Goal: Information Seeking & Learning: Find specific fact

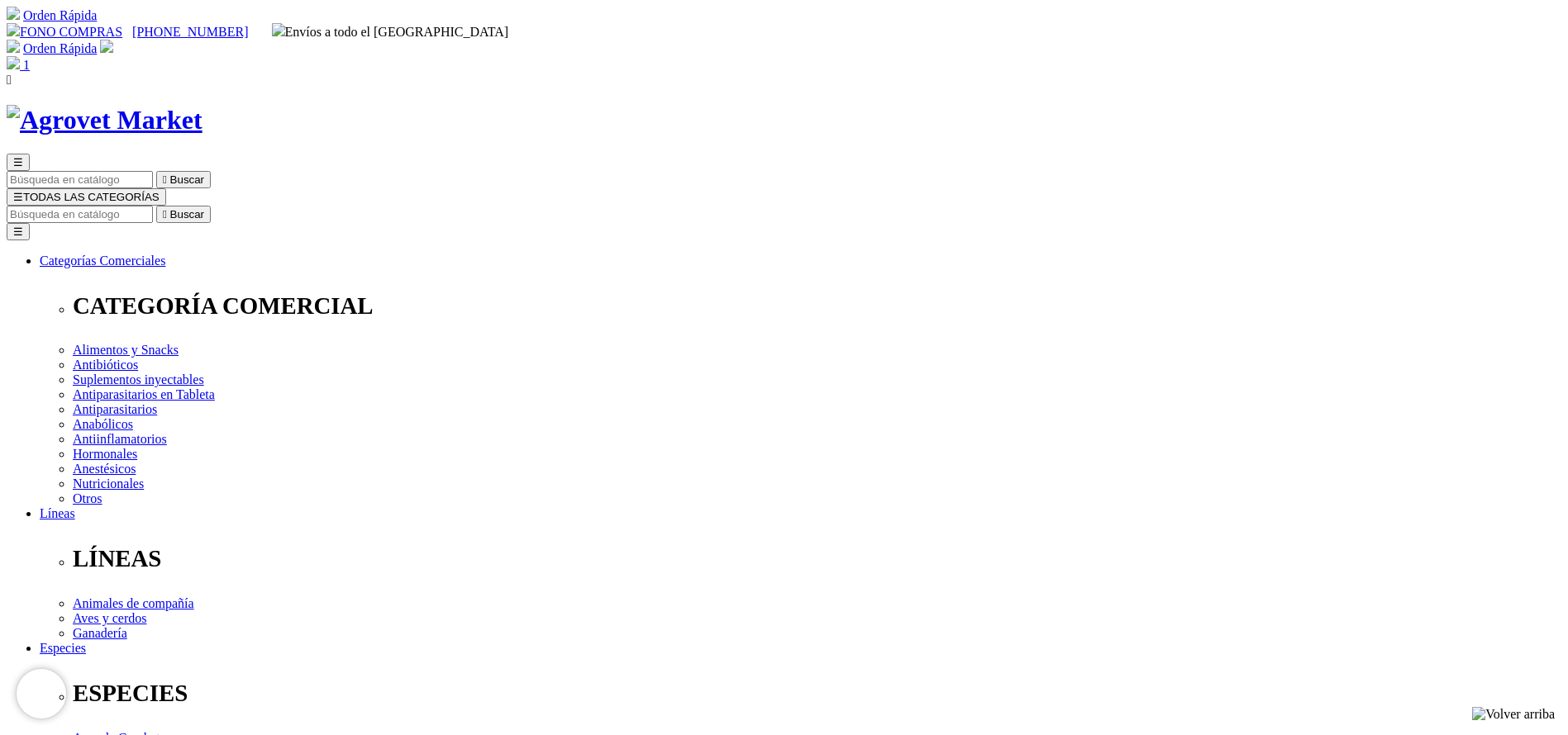
select select "205"
type input "hemo"
click at [156, 206] on button " Buscar" at bounding box center [183, 214] width 55 height 17
select select "2"
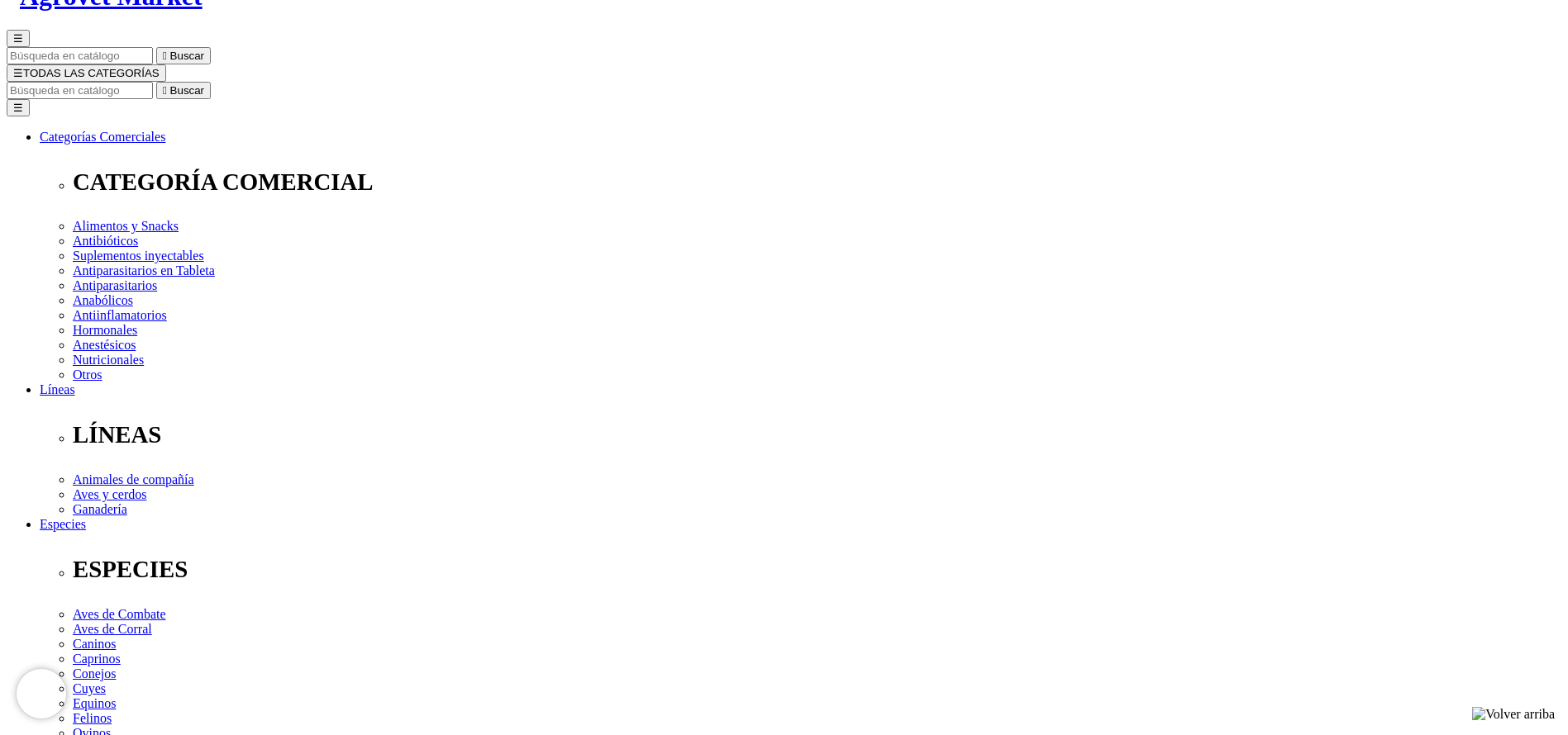
select select "3"
select select "74"
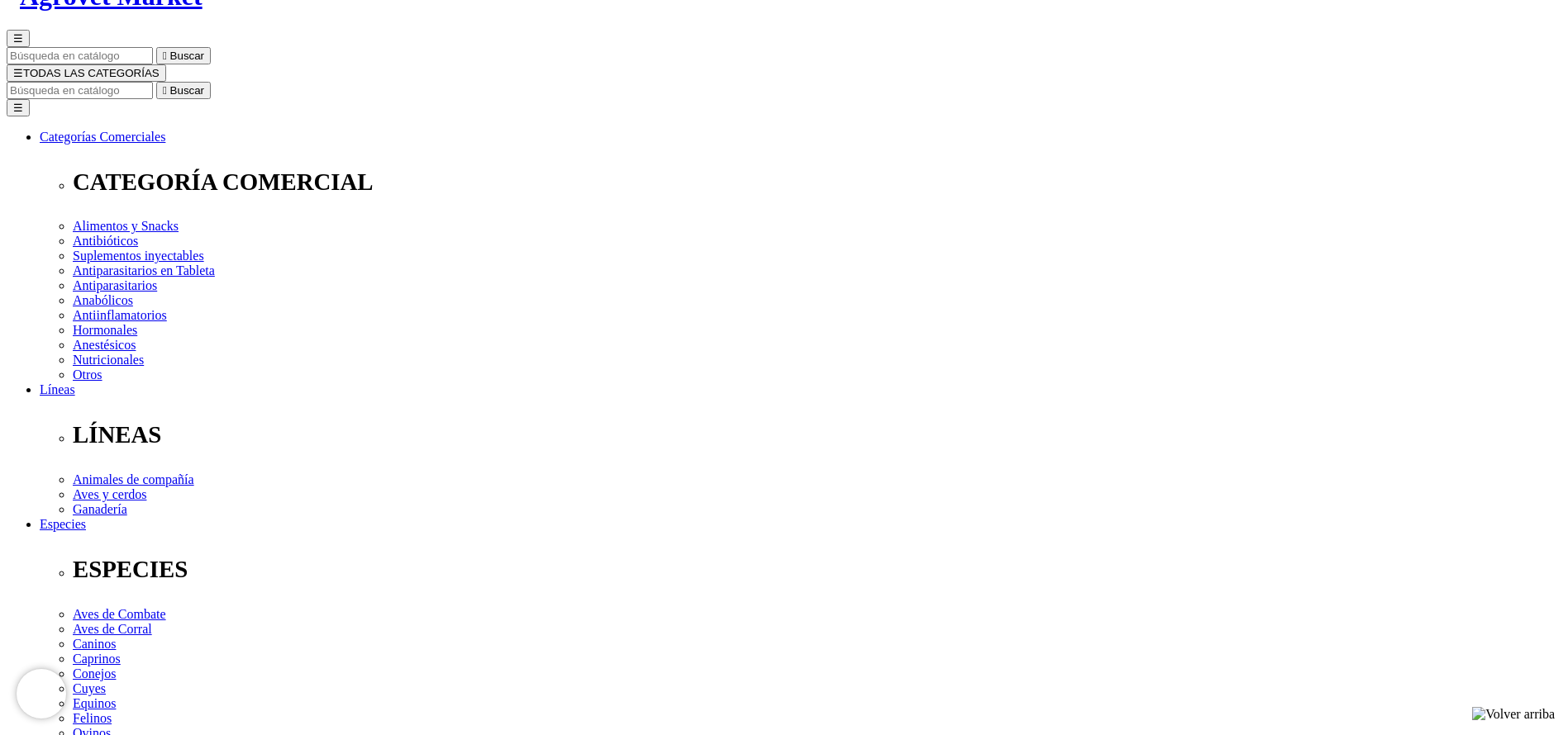
select select "74"
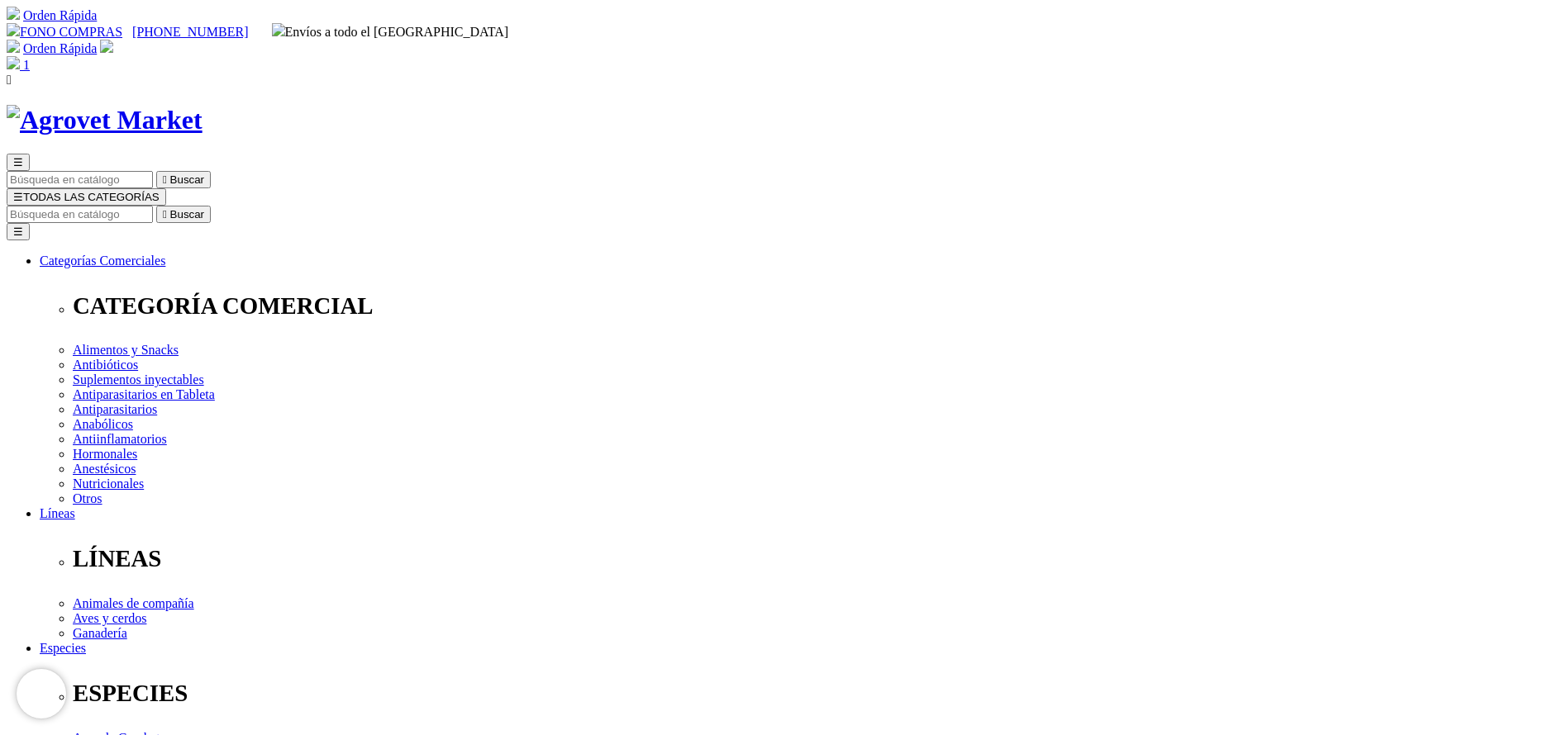
copy div "Hemostop® K"
click at [153, 206] on input "Buscar" at bounding box center [80, 214] width 147 height 17
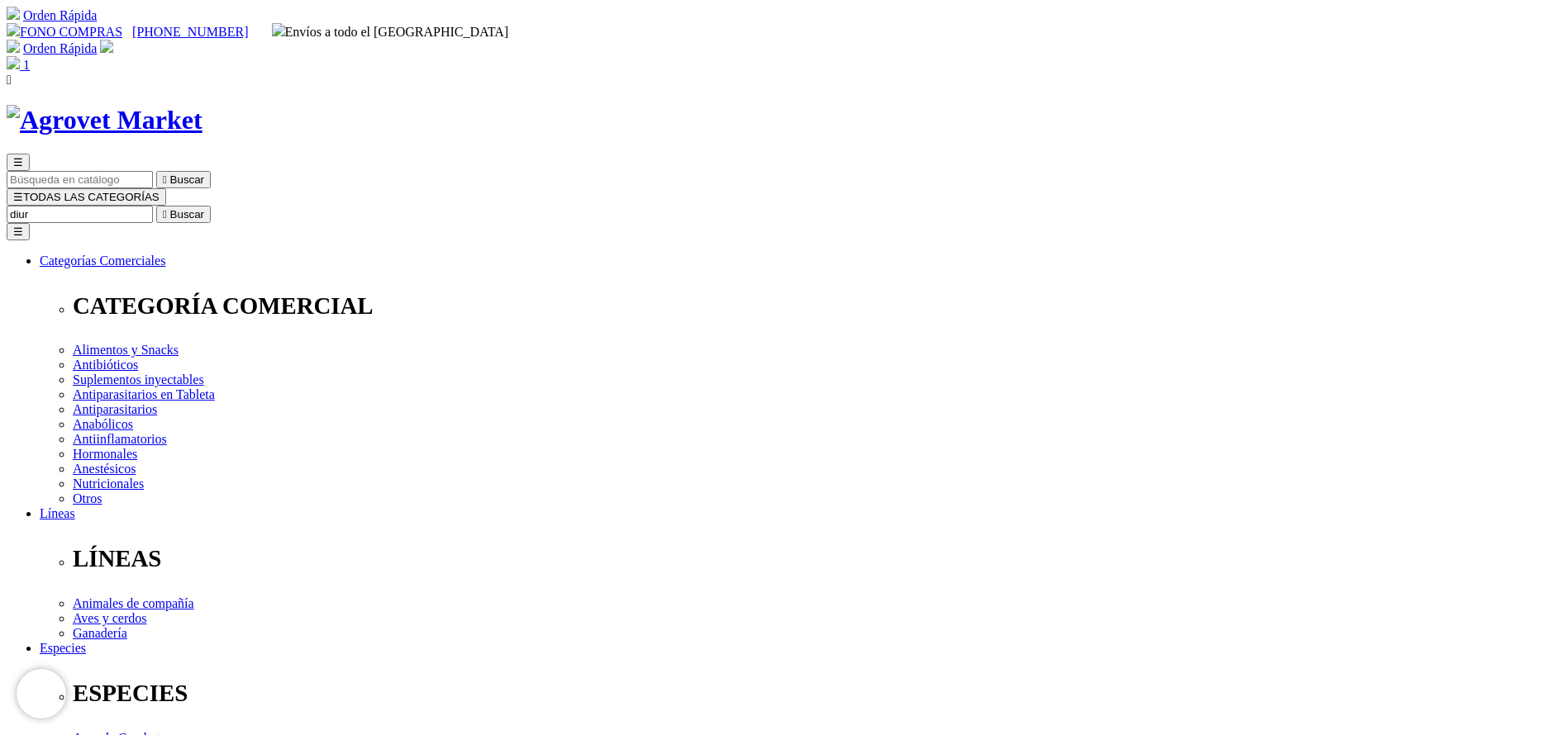
type input "diur"
click at [156, 206] on button " Buscar" at bounding box center [183, 214] width 55 height 17
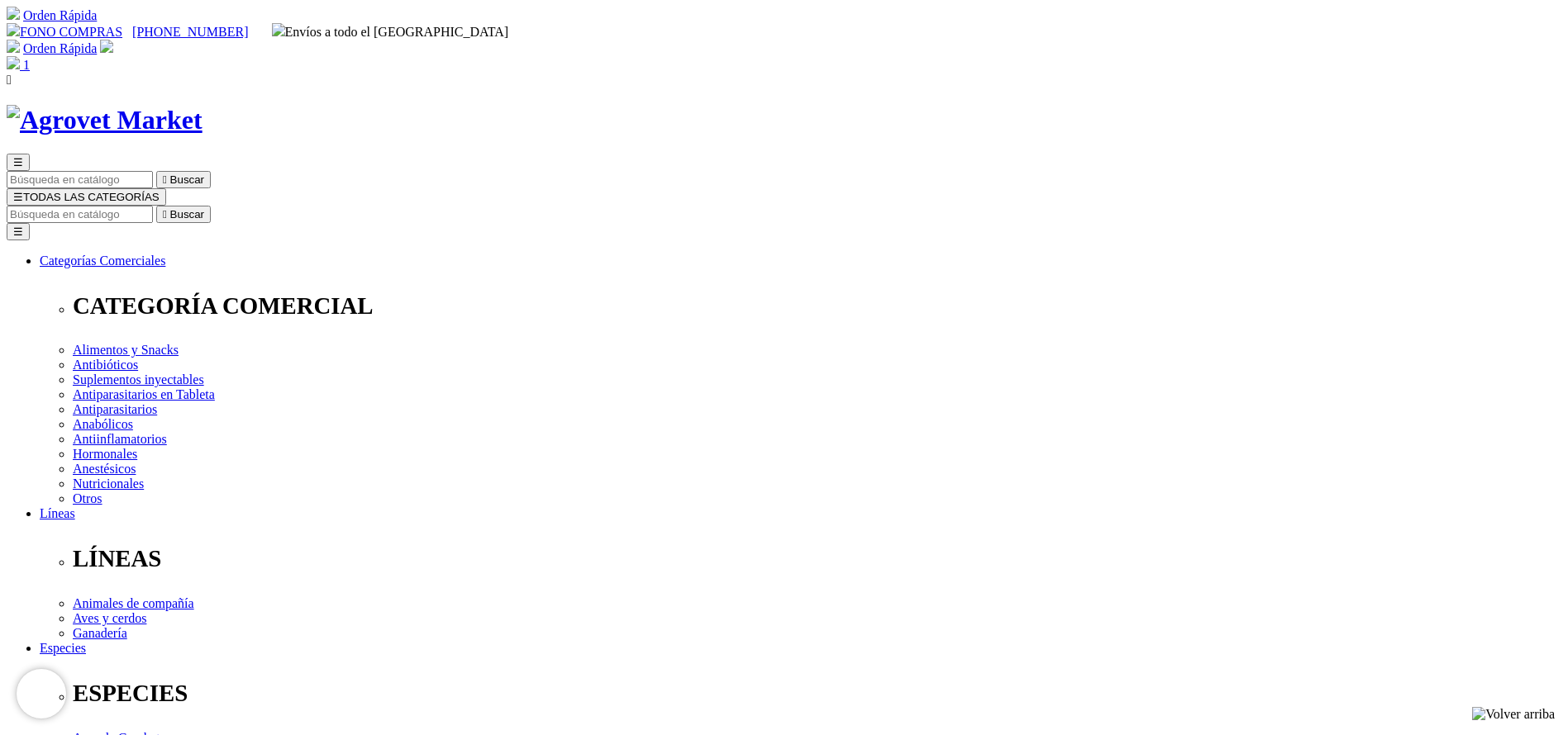
copy div "Diuride® 500"
